Goal: Communication & Community: Ask a question

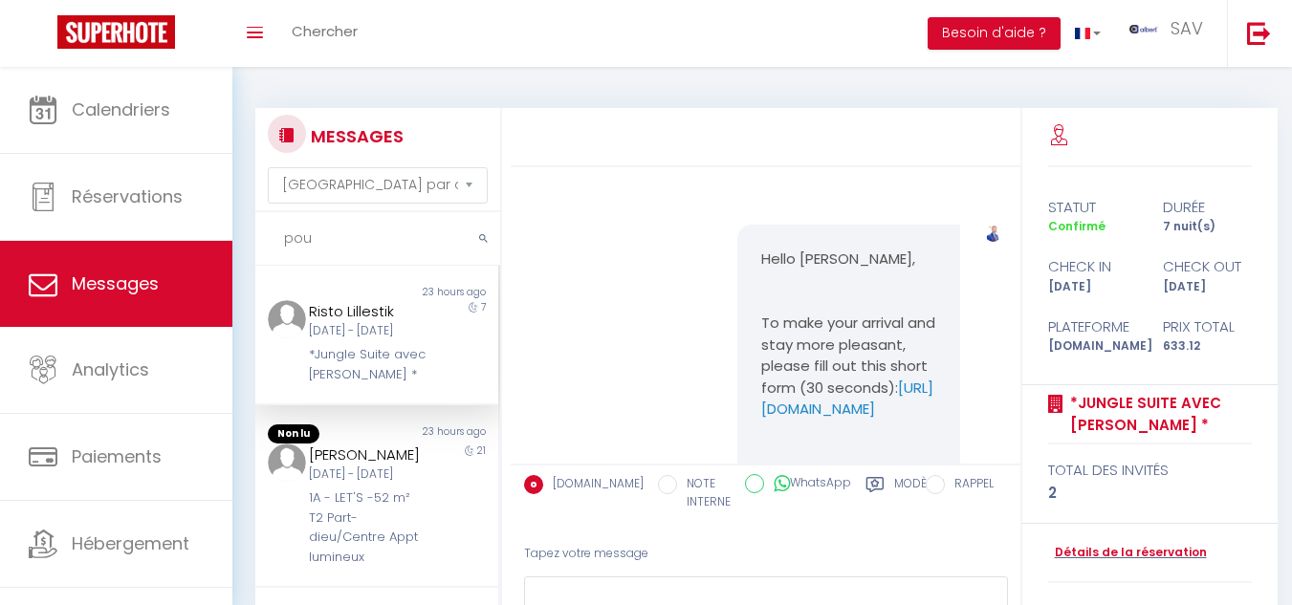
select select "message"
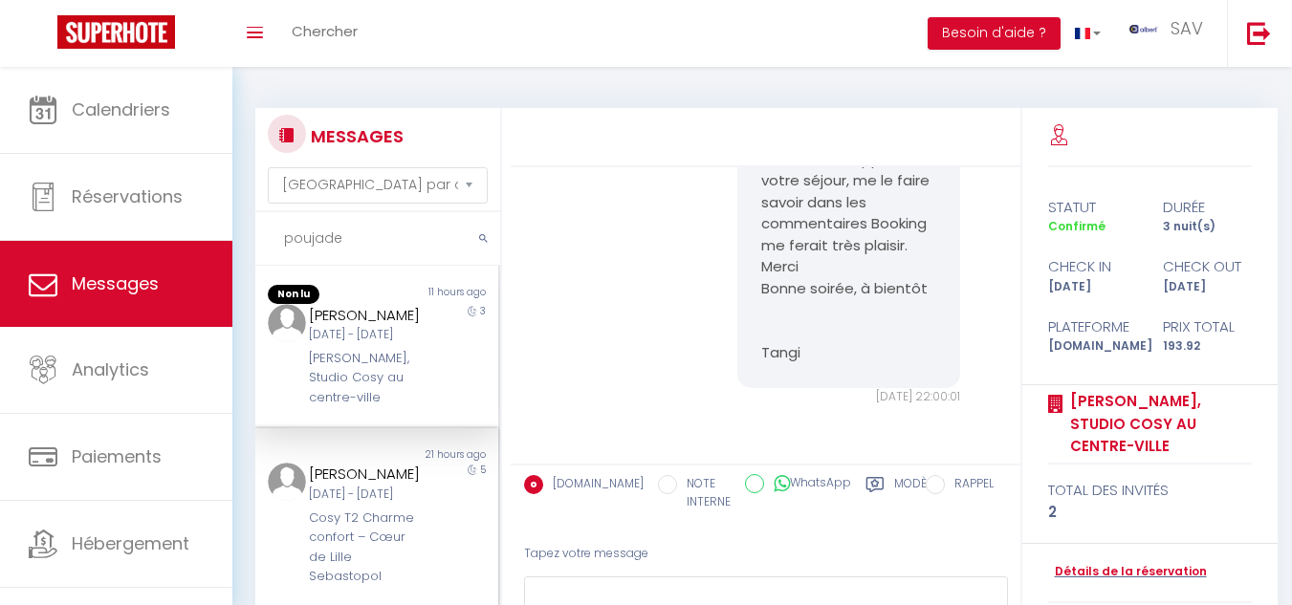
scroll to position [96, 0]
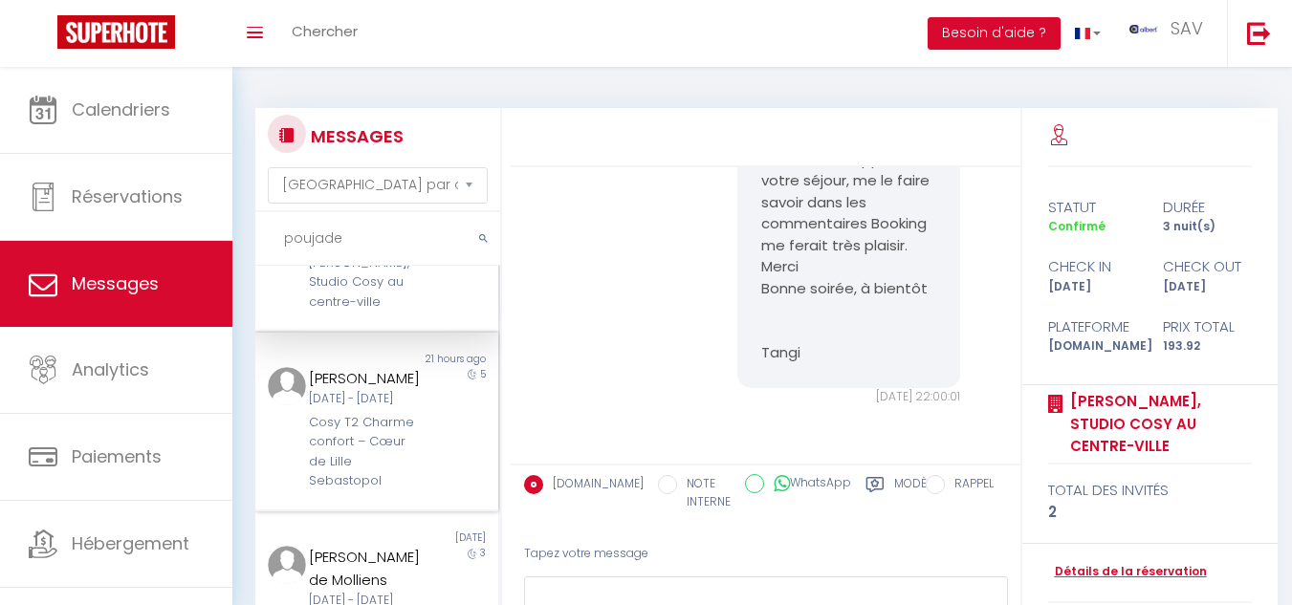
type input "poujade"
click at [416, 490] on div "[PERSON_NAME] [DATE] - [DATE] Cosy T2 Charme confort – Cœur de Lille Sebastopol" at bounding box center [365, 428] width 141 height 123
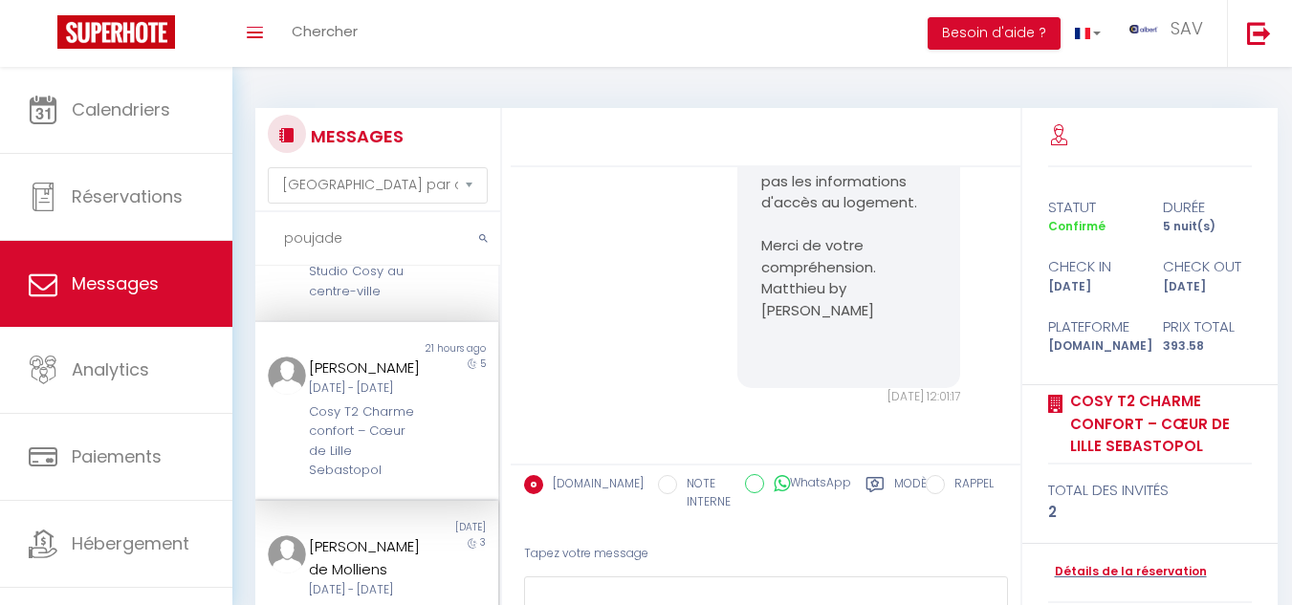
scroll to position [191, 0]
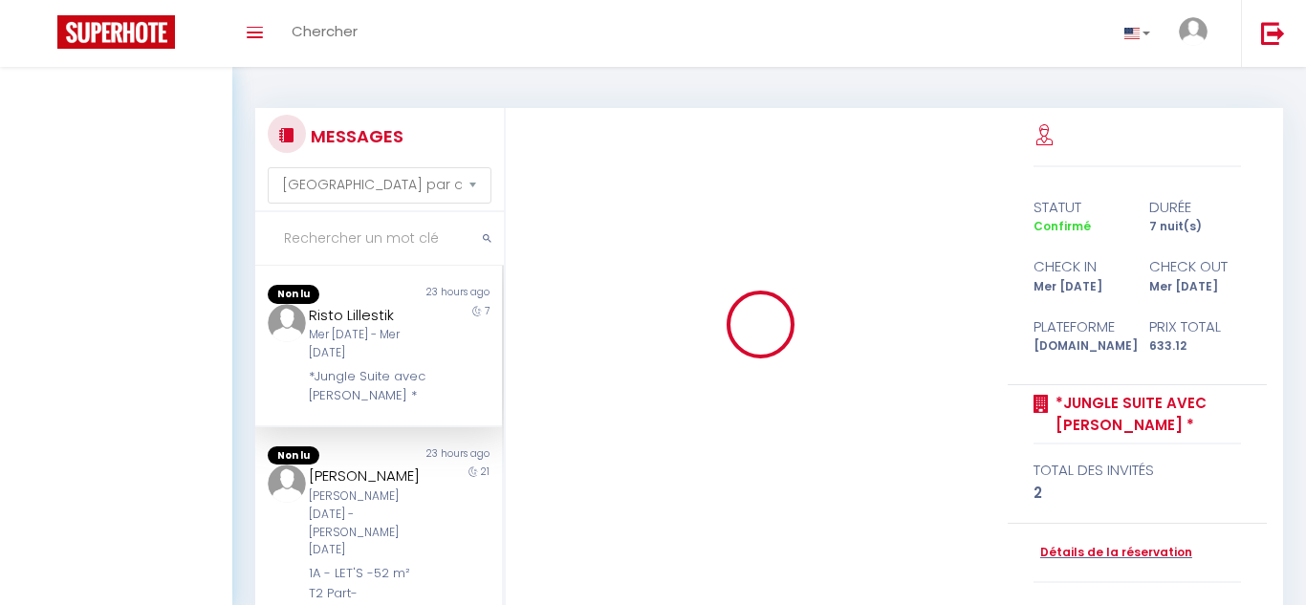
select select "message"
